Goal: Find specific page/section: Find specific page/section

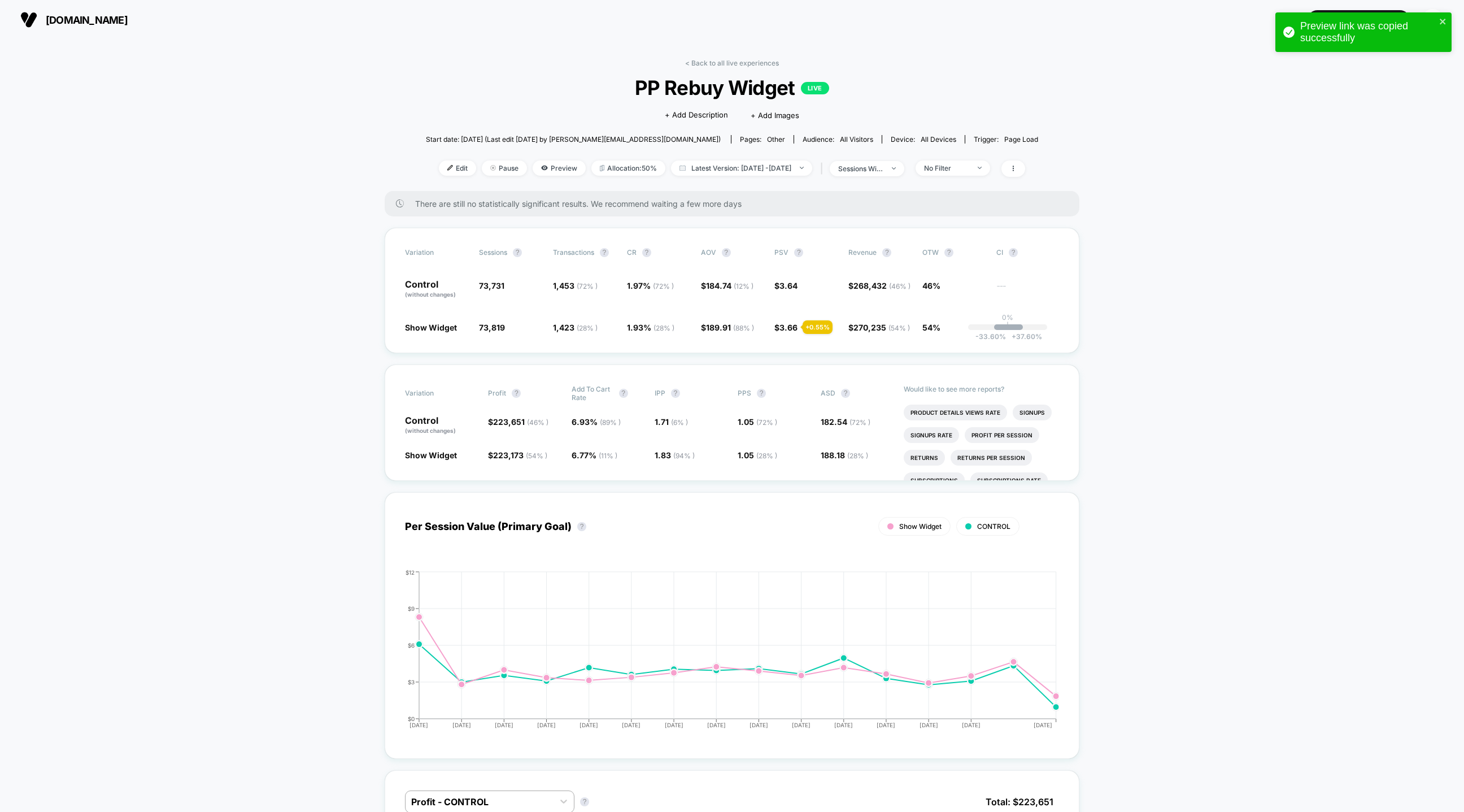
click at [682, 64] on div "< Back to all live experiences PP Rebuy Widget LIVE Click to edit experience de…" at bounding box center [732, 125] width 612 height 132
click at [708, 65] on link "< Back to all live experiences" at bounding box center [732, 63] width 94 height 9
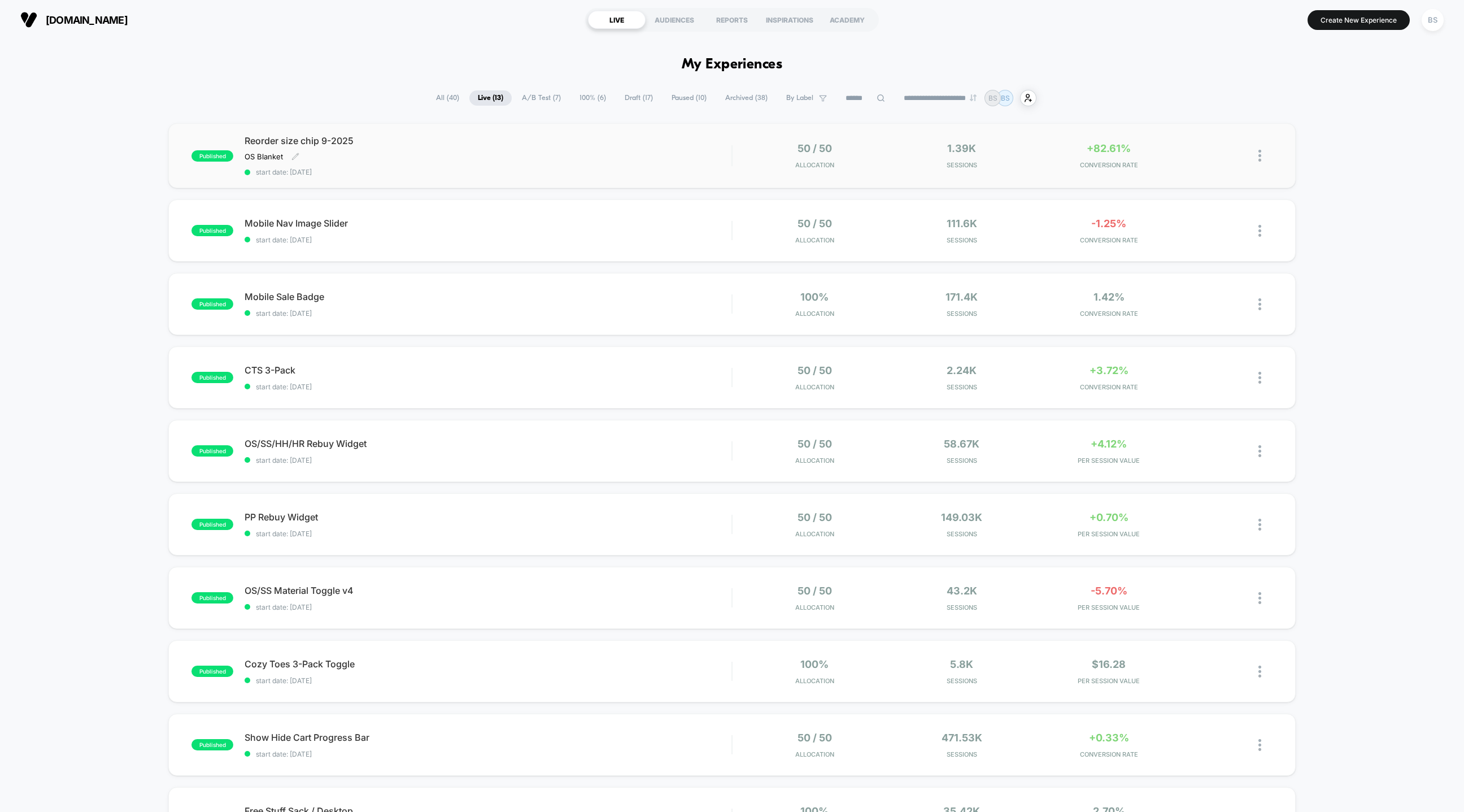
click at [636, 148] on div "Reorder size chip 9-2025 OS Blanket Click to edit experience details OS Blanket…" at bounding box center [487, 155] width 487 height 41
